Goal: Information Seeking & Learning: Understand process/instructions

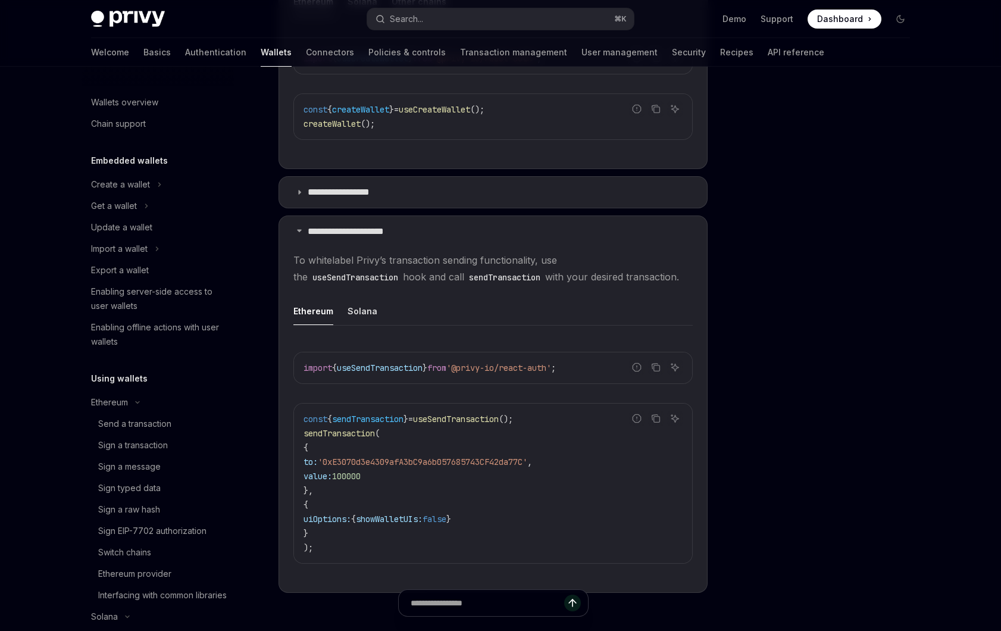
scroll to position [232, 0]
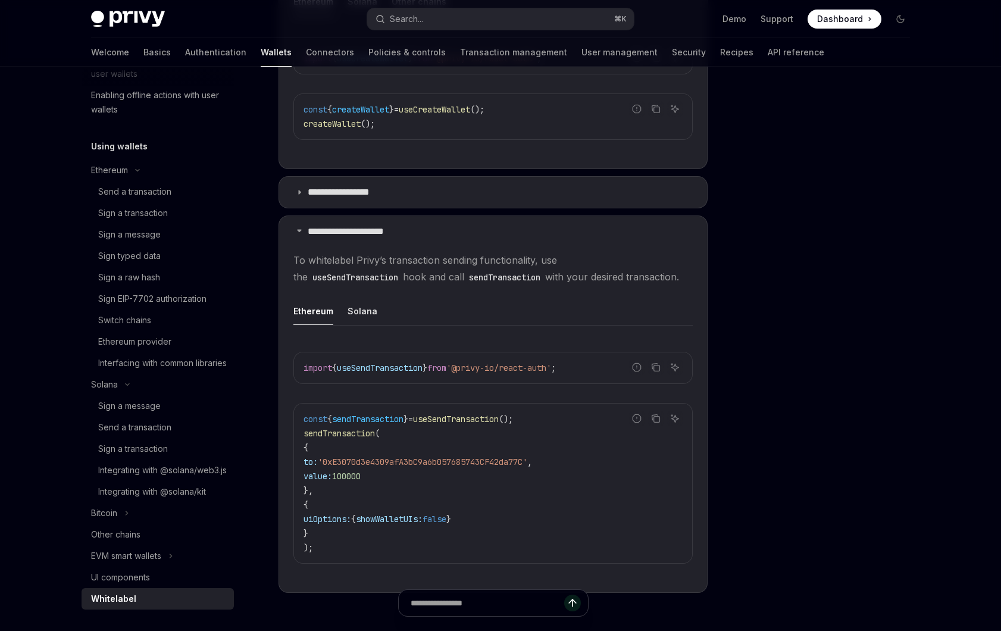
type textarea "*"
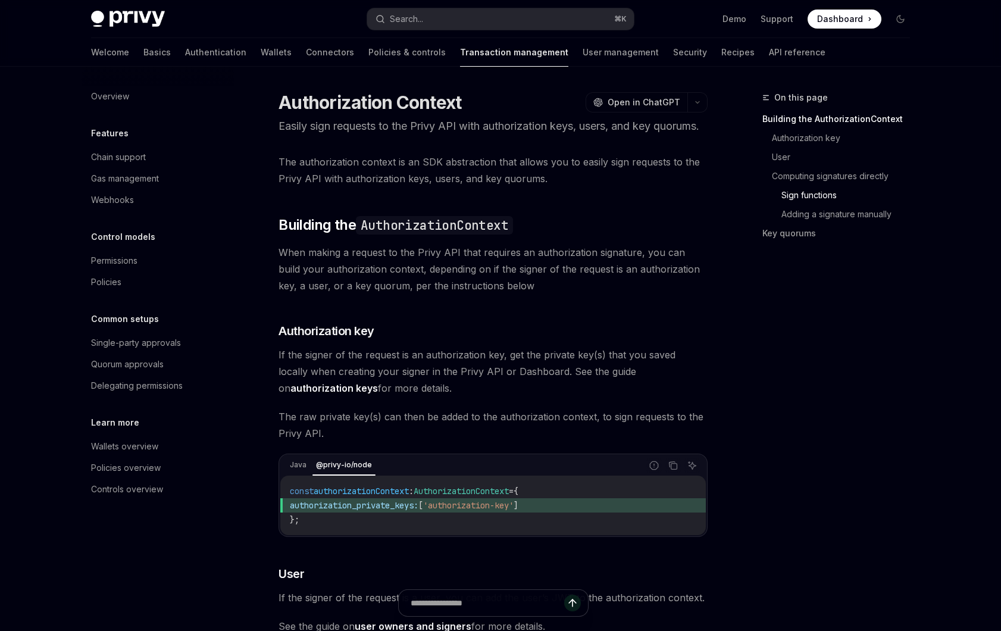
scroll to position [837, 0]
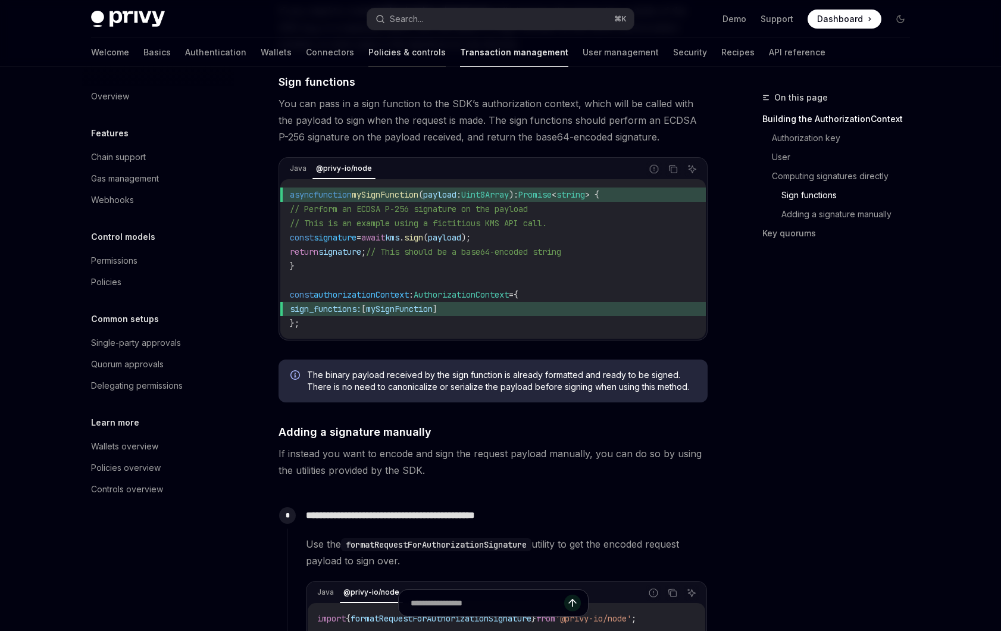
click at [368, 58] on link "Policies & controls" at bounding box center [406, 52] width 77 height 29
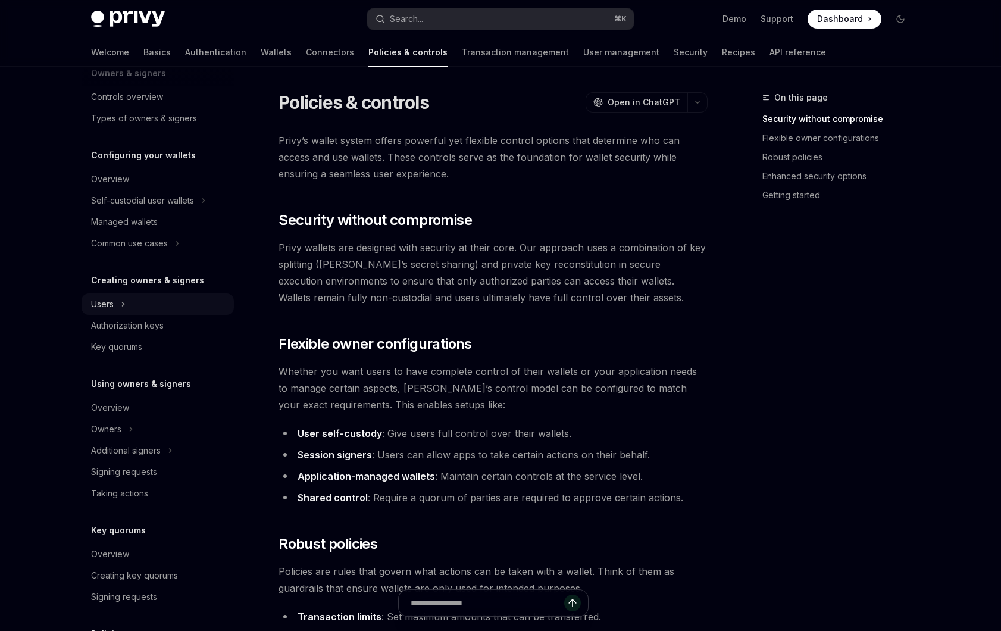
scroll to position [105, 0]
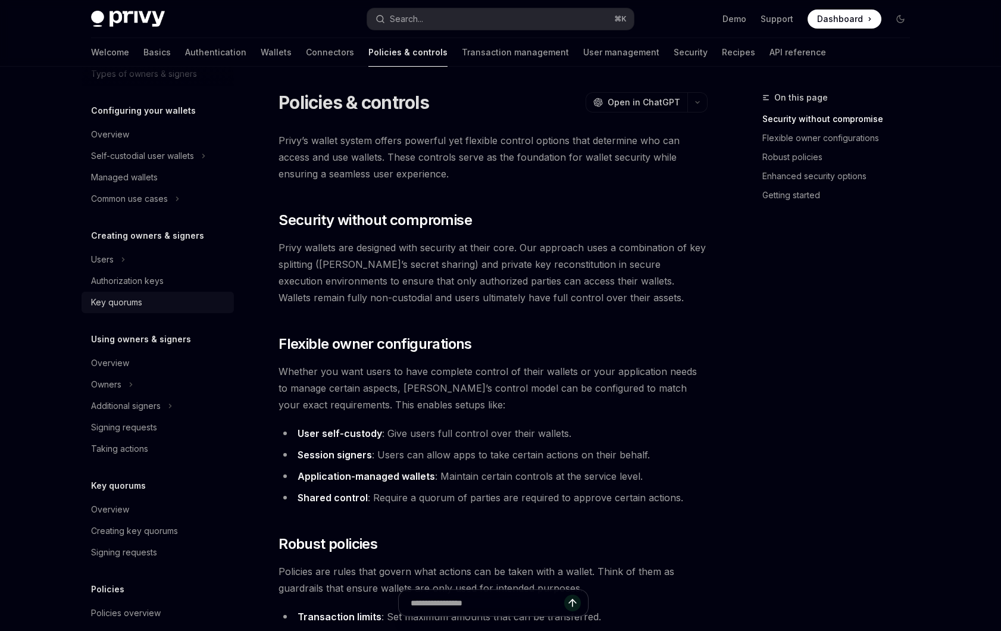
click at [170, 302] on div "Key quorums" at bounding box center [159, 302] width 136 height 14
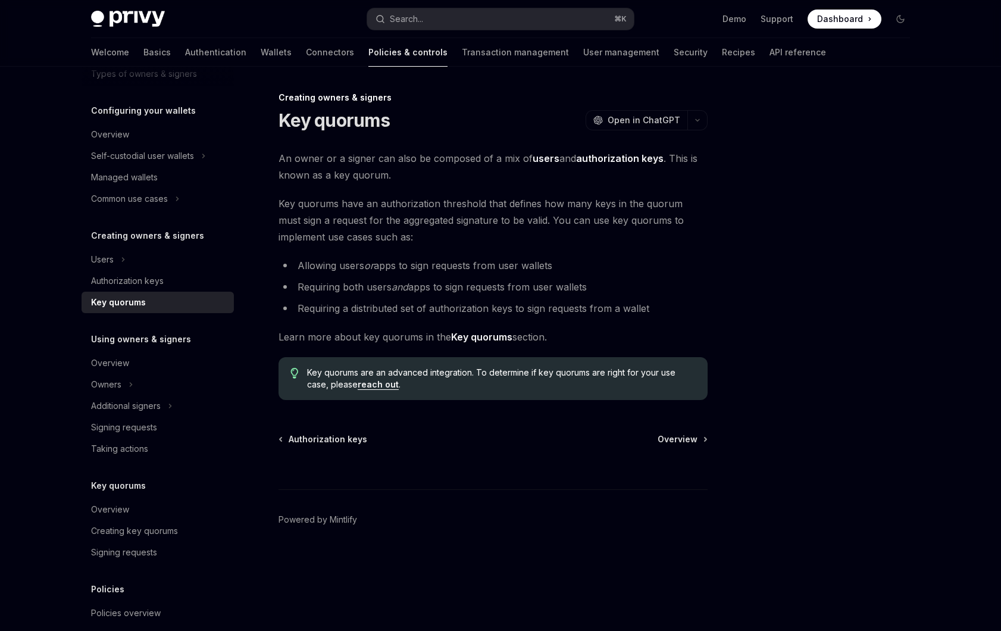
click at [472, 333] on strong "Key quorums" at bounding box center [481, 337] width 61 height 12
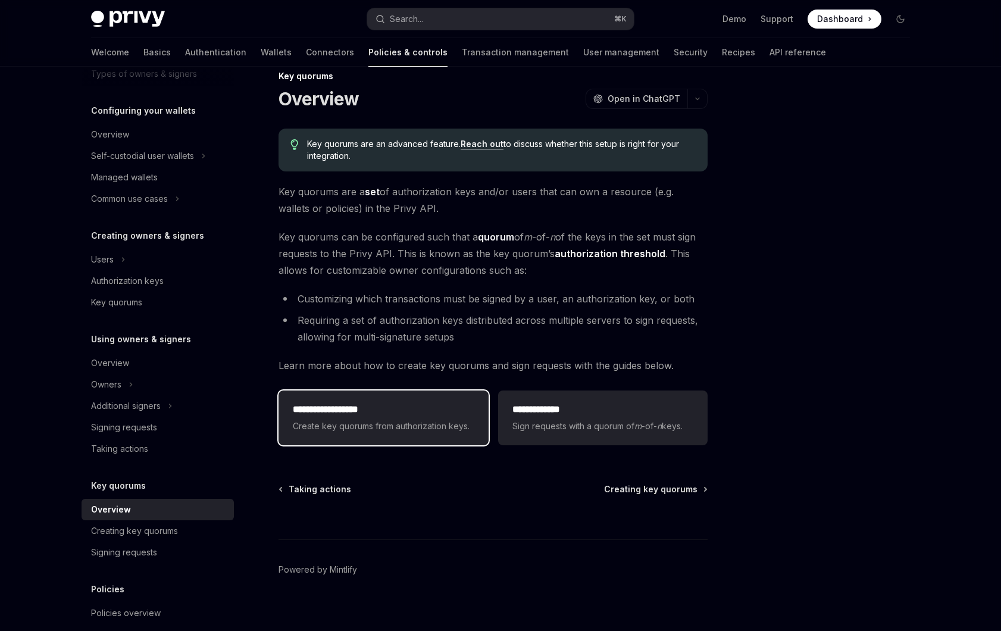
click at [337, 426] on span "Create key quorums from authorization keys." at bounding box center [383, 426] width 181 height 14
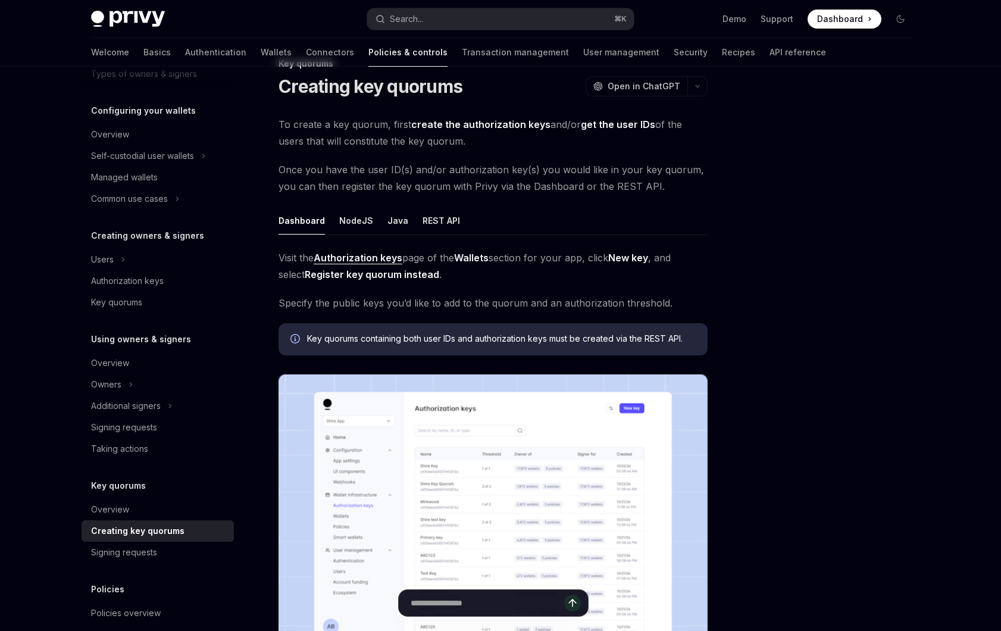
scroll to position [76, 0]
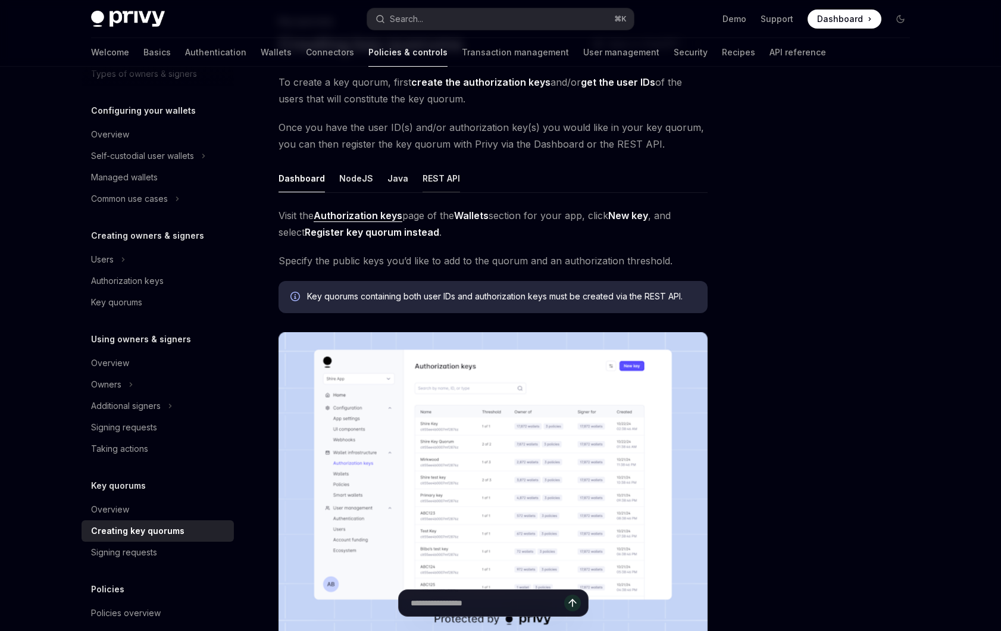
click at [447, 175] on button "REST API" at bounding box center [441, 178] width 37 height 28
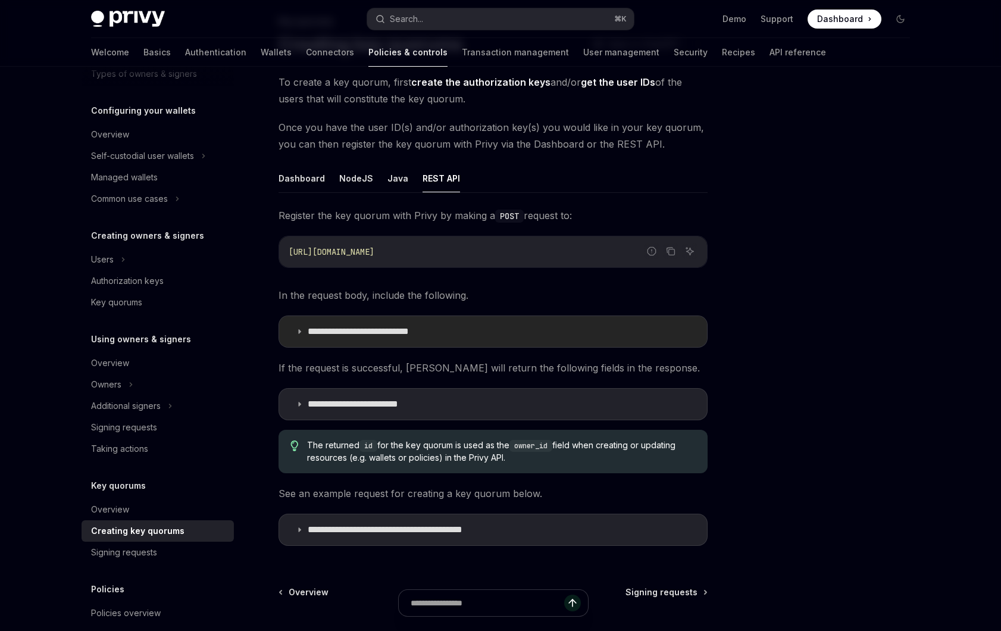
click at [485, 339] on summary "**********" at bounding box center [493, 331] width 428 height 31
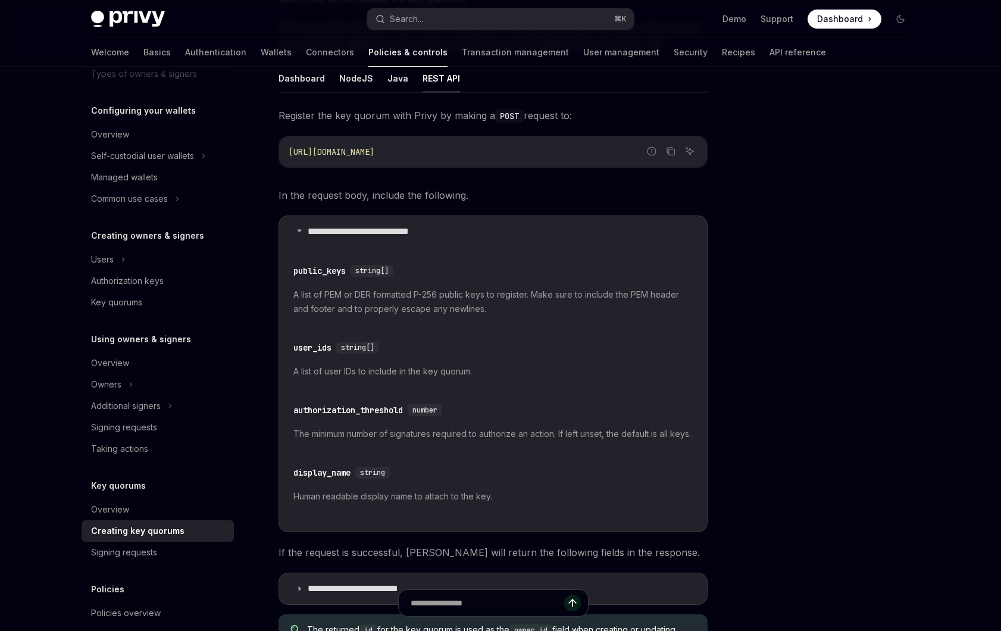
scroll to position [177, 0]
type textarea "*"
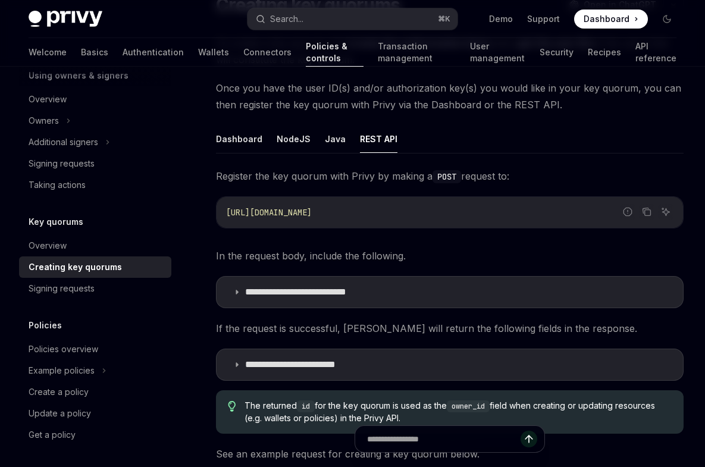
scroll to position [137, 0]
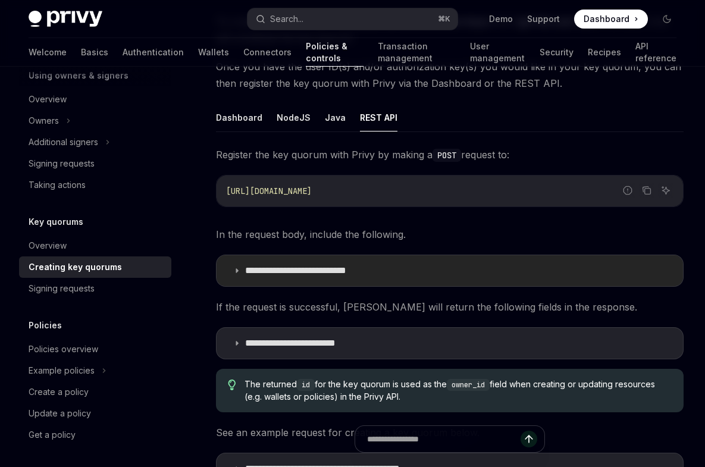
click at [436, 276] on summary "**********" at bounding box center [450, 270] width 467 height 31
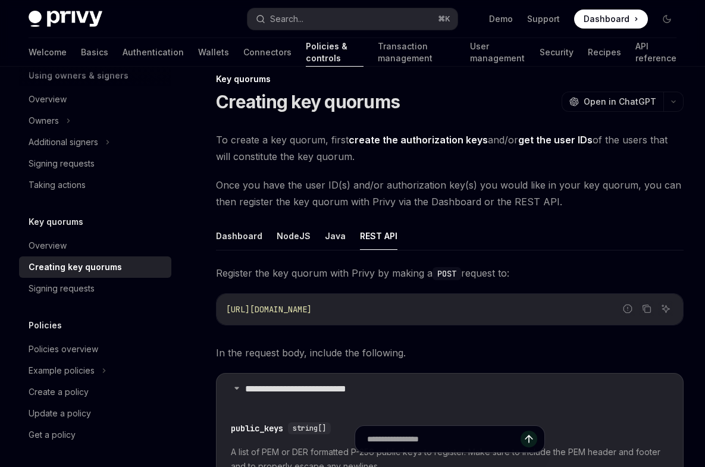
scroll to position [5, 0]
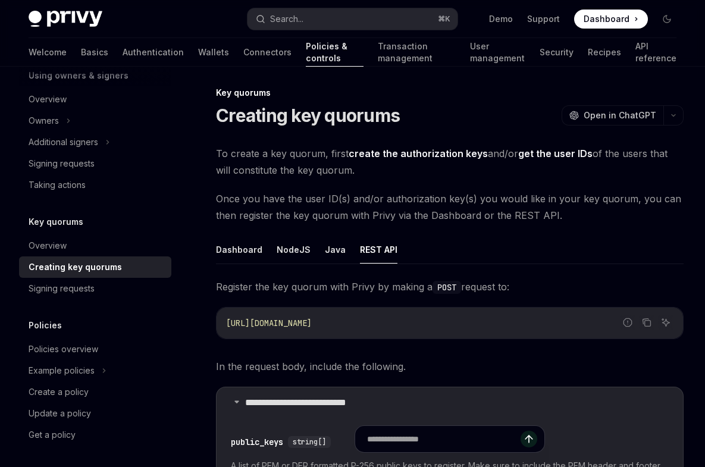
click at [277, 197] on span "Once you have the user ID(s) and/or authorization key(s) you would like in your…" at bounding box center [450, 206] width 468 height 33
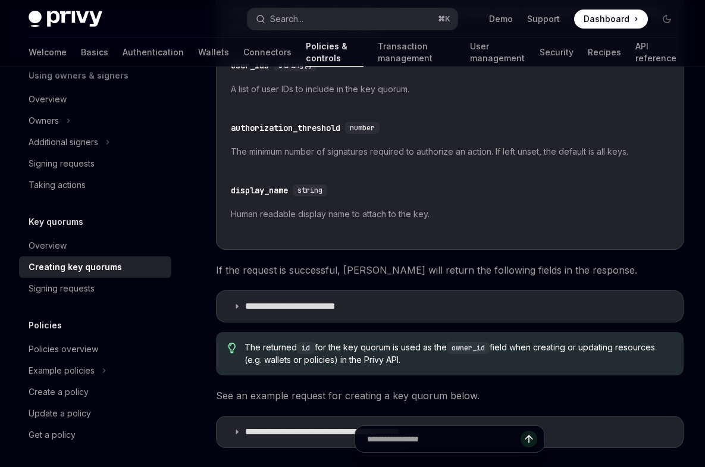
scroll to position [589, 0]
